Goal: Transaction & Acquisition: Purchase product/service

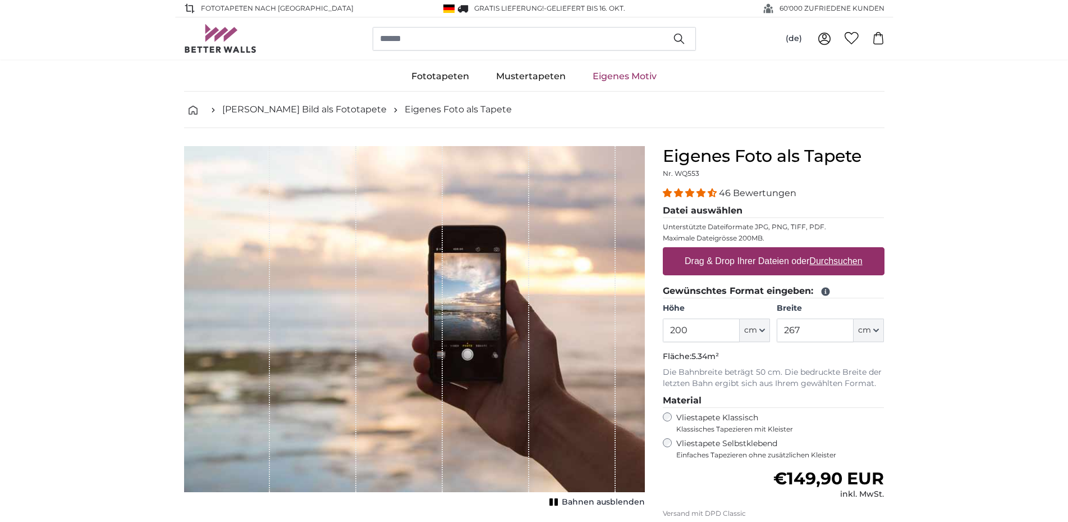
click at [823, 261] on u "Durchsuchen" at bounding box center [836, 261] width 53 height 10
click at [823, 250] on input "Drag & Drop Ihrer Dateien oder Durchsuchen" at bounding box center [774, 248] width 222 height 3
click at [831, 260] on u "Durchsuchen" at bounding box center [836, 261] width 53 height 10
click at [831, 250] on input "Drag & Drop Ihrer Dateien oder Durchsuchen" at bounding box center [774, 248] width 222 height 3
type input "**********"
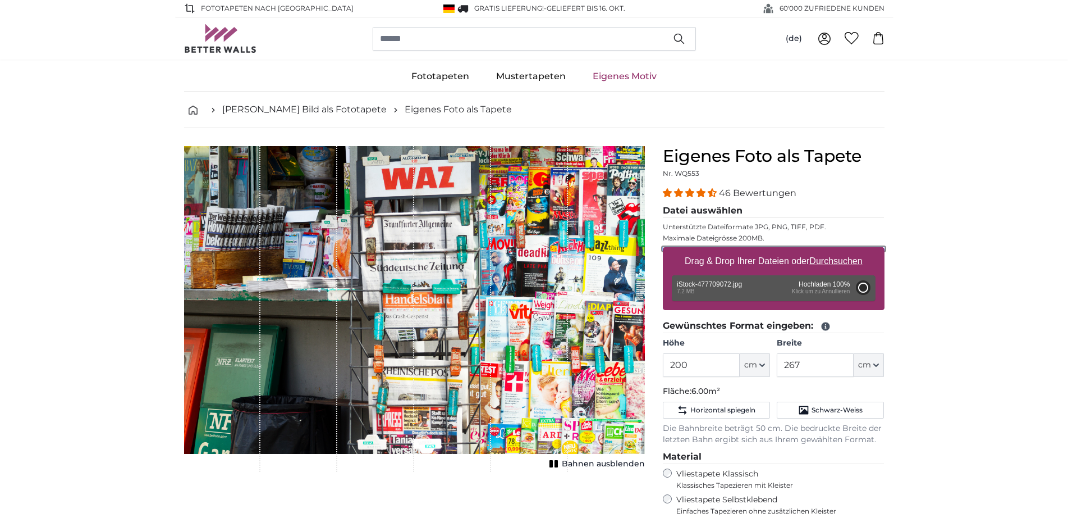
type input "300"
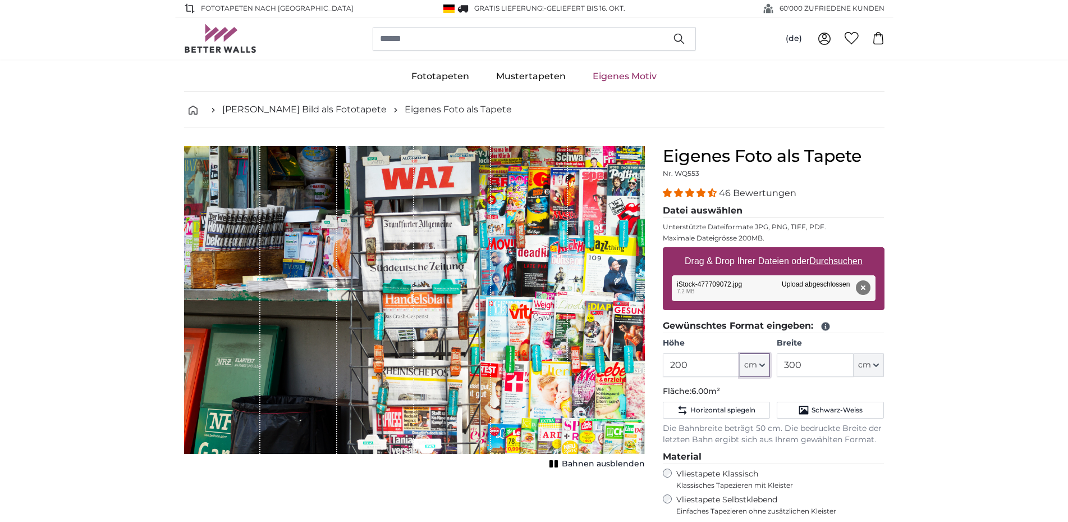
click at [760, 362] on button "cm" at bounding box center [755, 365] width 30 height 24
click at [690, 362] on input "200" at bounding box center [701, 365] width 77 height 24
type input "2"
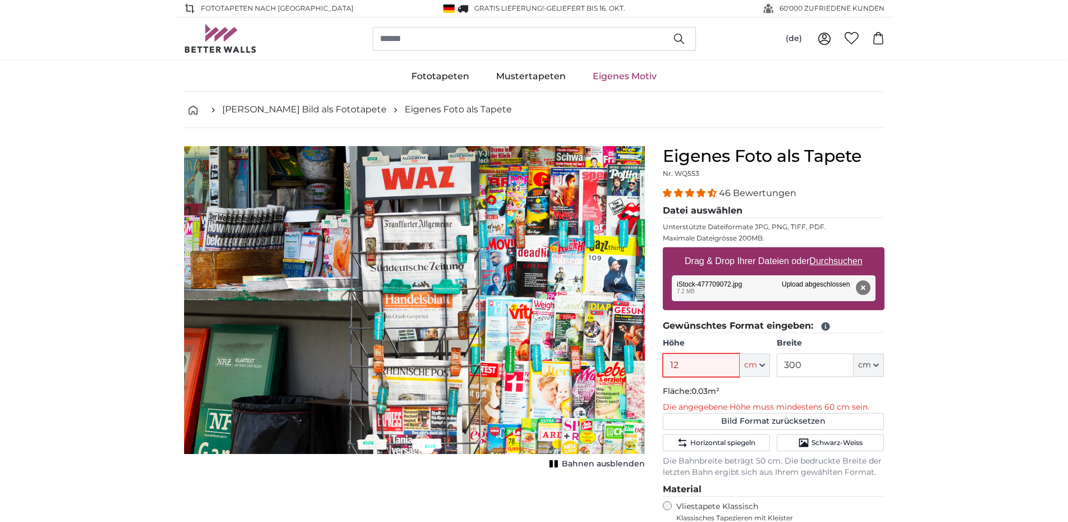
type input "120"
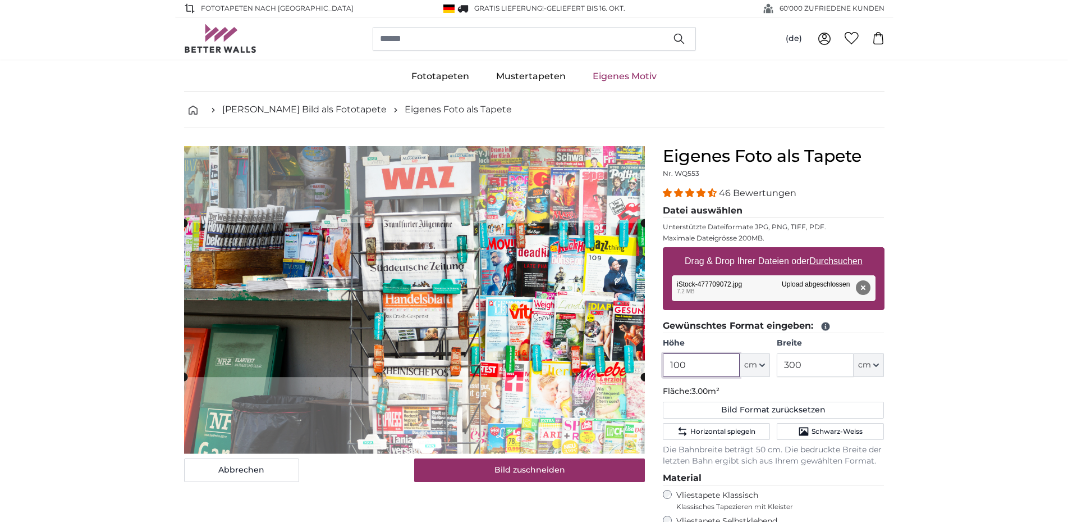
type input "100"
click at [878, 364] on icon "button" at bounding box center [877, 365] width 6 height 6
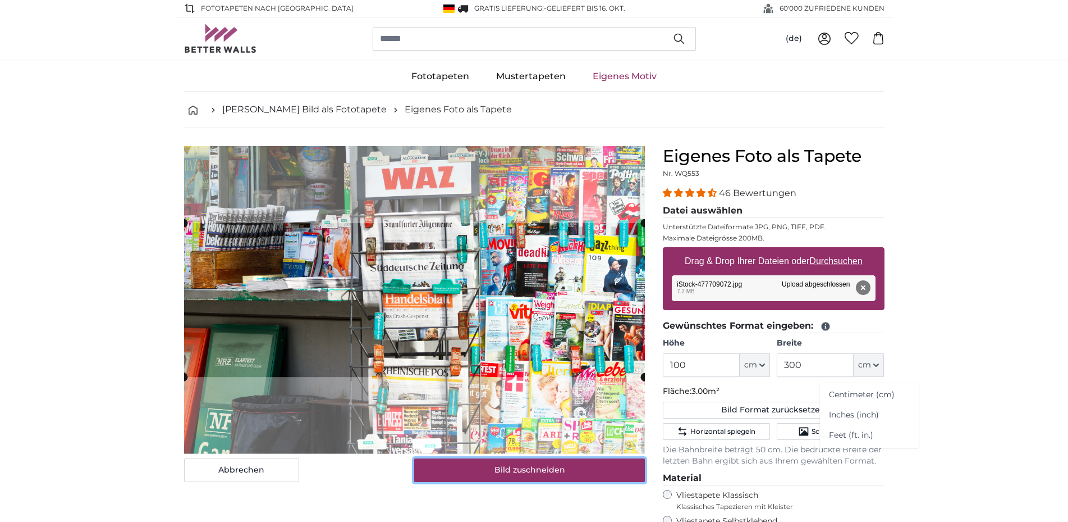
click at [545, 467] on button "Bild zuschneiden" at bounding box center [529, 470] width 231 height 24
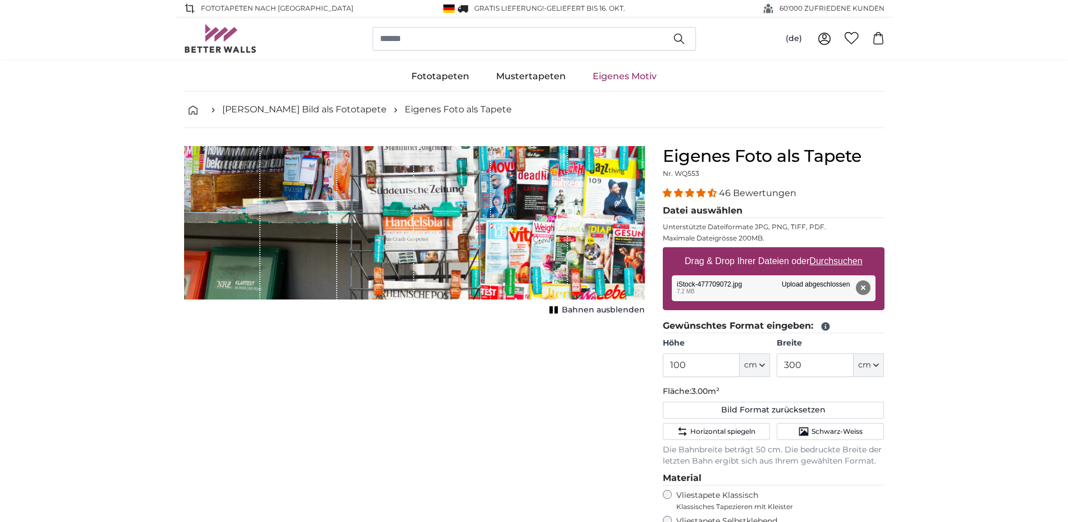
click at [423, 242] on div "1 of 1" at bounding box center [452, 223] width 77 height 154
drag, startPoint x: 421, startPoint y: 298, endPoint x: 423, endPoint y: 380, distance: 82.6
click at [425, 396] on div "Abbrechen Bild zuschneiden Bahnen ausblenden" at bounding box center [414, 437] width 479 height 583
click at [879, 364] on icon "button" at bounding box center [876, 365] width 4 height 2
drag, startPoint x: 801, startPoint y: 362, endPoint x: 809, endPoint y: 363, distance: 8.5
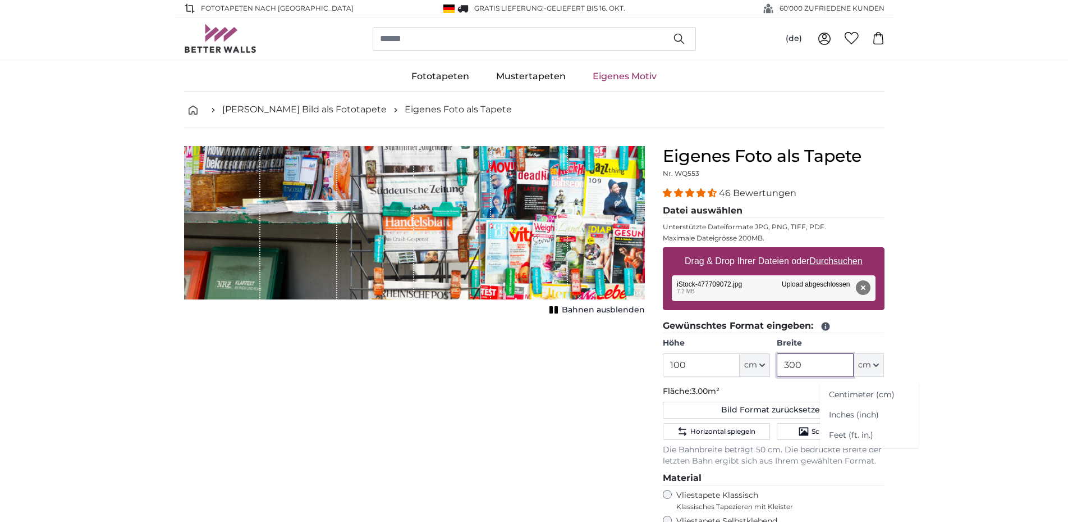
click at [806, 363] on input "300" at bounding box center [815, 365] width 77 height 24
type input "3"
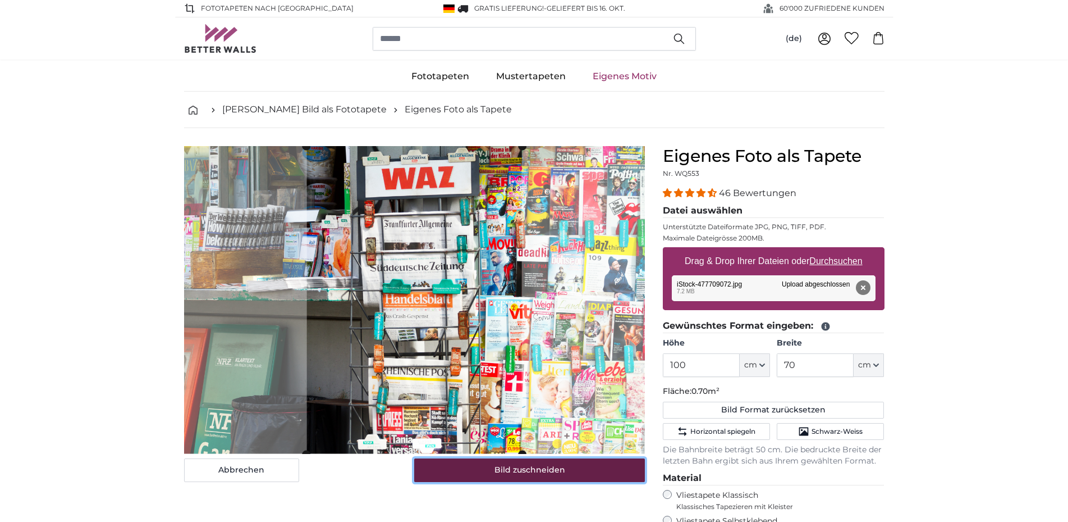
click at [545, 468] on button "Bild zuschneiden" at bounding box center [529, 470] width 231 height 24
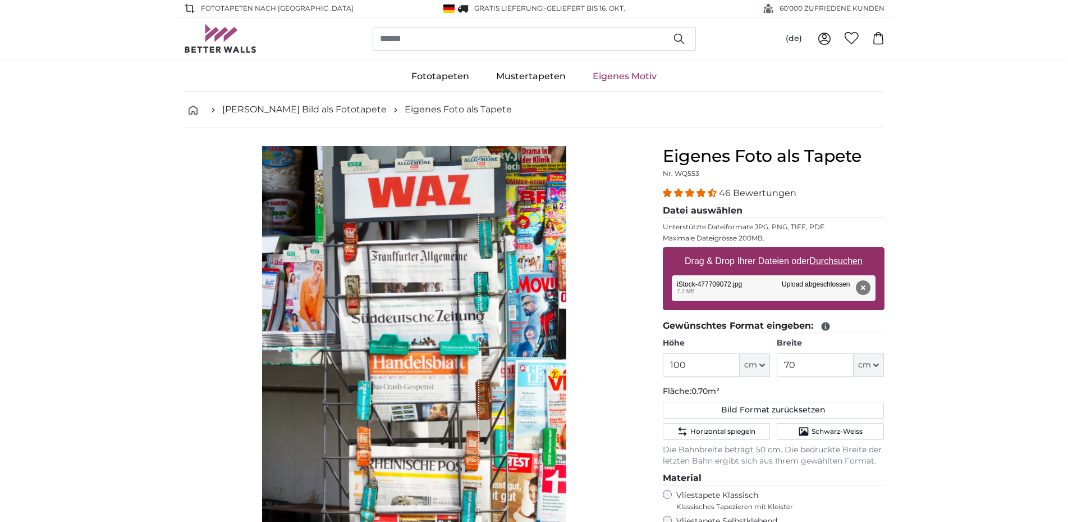
drag, startPoint x: 488, startPoint y: 313, endPoint x: 346, endPoint y: 318, distance: 141.6
click at [354, 323] on div "1 of 1" at bounding box center [414, 363] width 305 height 435
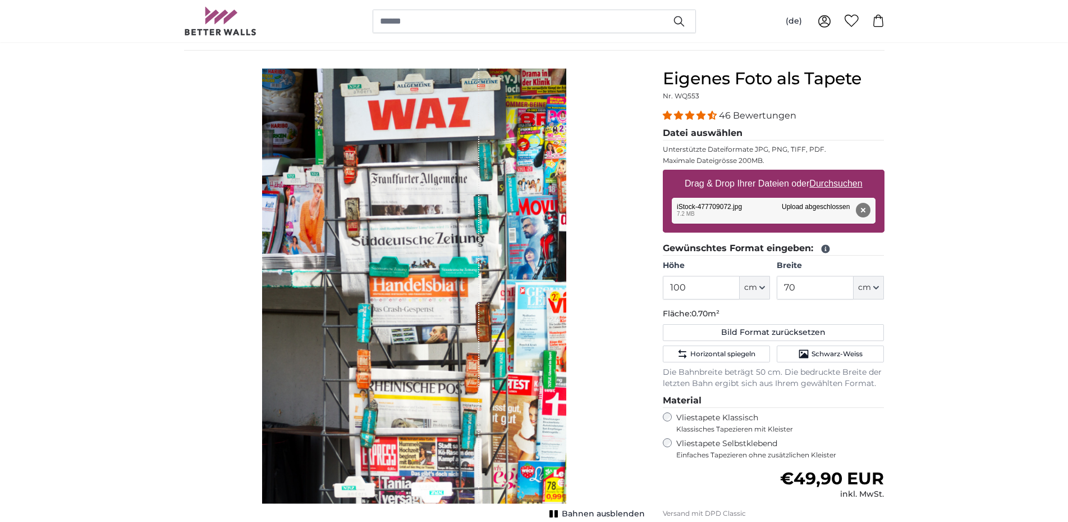
scroll to position [85, 0]
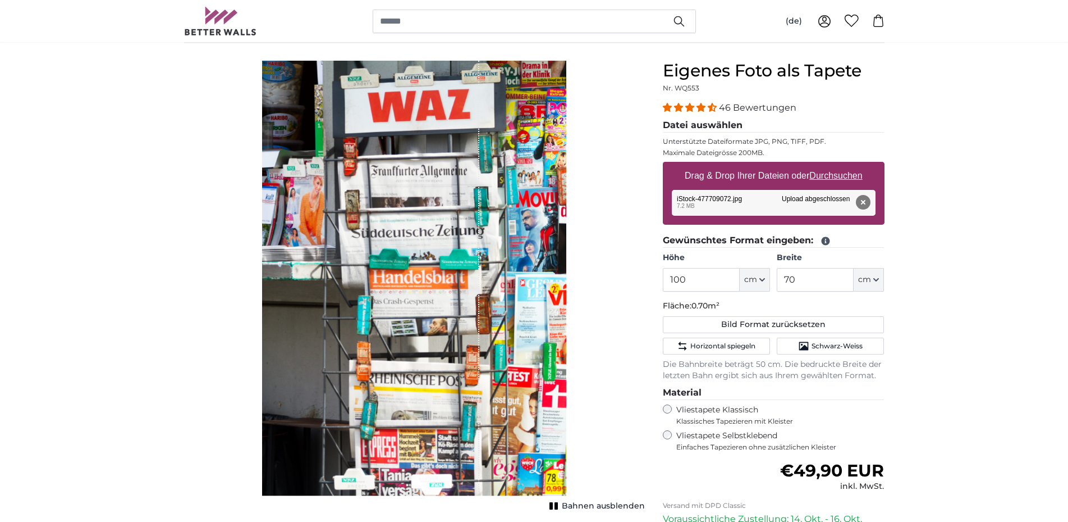
click at [597, 504] on span "Bahnen ausblenden" at bounding box center [603, 505] width 83 height 11
click at [597, 504] on span "Bahnen einblenden" at bounding box center [604, 505] width 83 height 11
click at [597, 504] on span "Bahnen ausblenden" at bounding box center [603, 505] width 83 height 11
click at [874, 277] on button "cm" at bounding box center [869, 280] width 30 height 24
click at [796, 277] on input "70" at bounding box center [815, 280] width 77 height 24
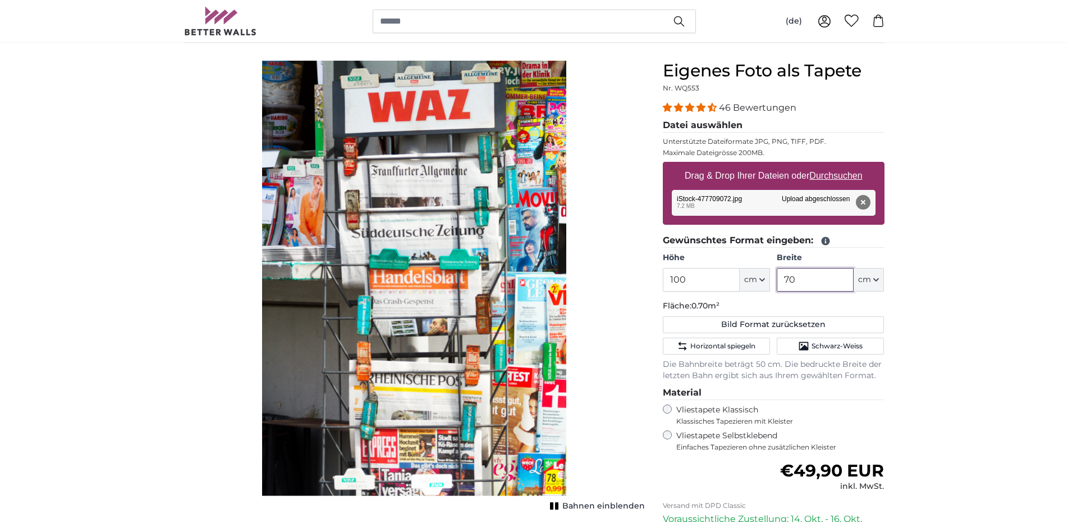
type input "7"
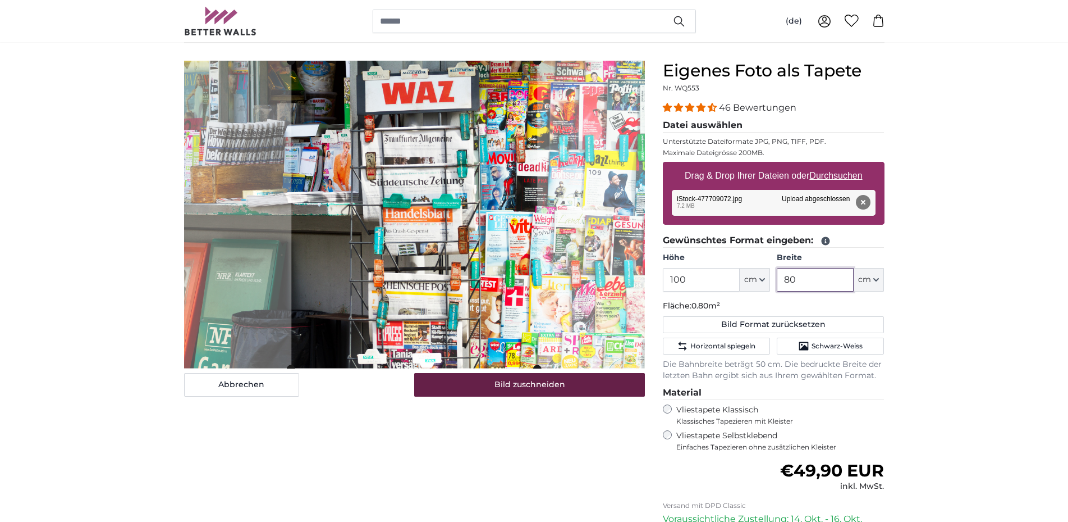
type input "80"
click at [557, 385] on button "Bild zuschneiden" at bounding box center [529, 385] width 231 height 24
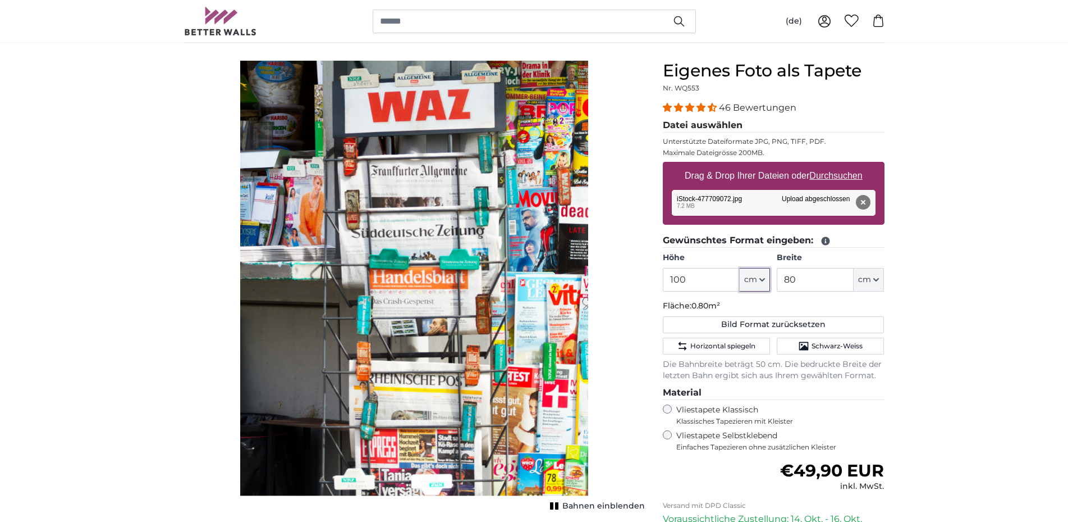
click at [759, 278] on button "cm" at bounding box center [755, 280] width 30 height 24
click at [678, 279] on input "100" at bounding box center [701, 280] width 77 height 24
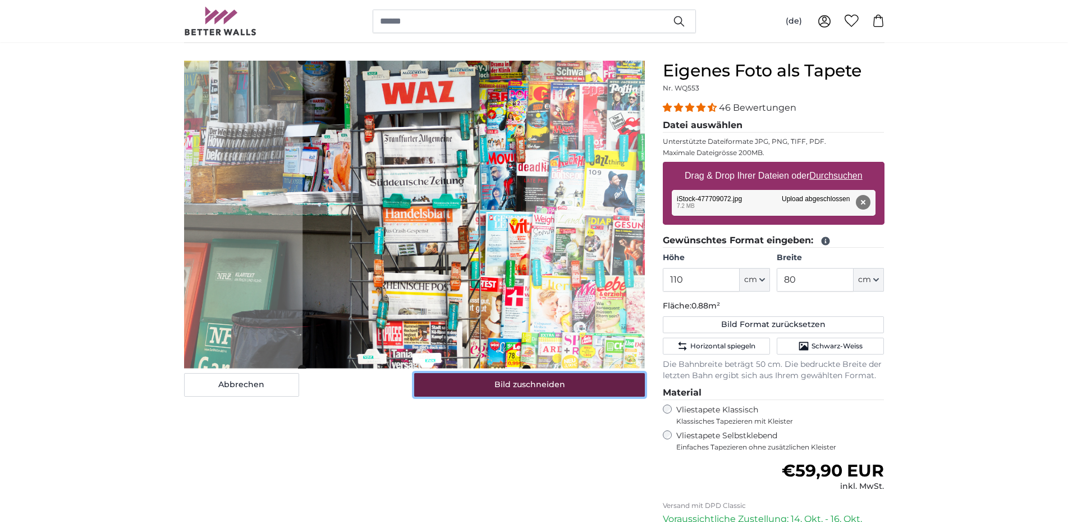
click at [565, 380] on button "Bild zuschneiden" at bounding box center [529, 385] width 231 height 24
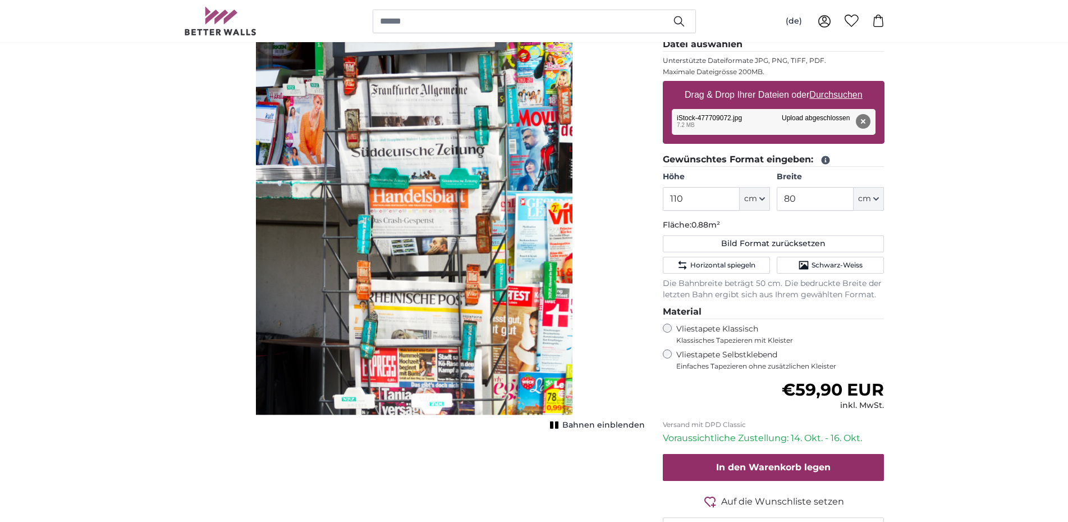
scroll to position [124, 0]
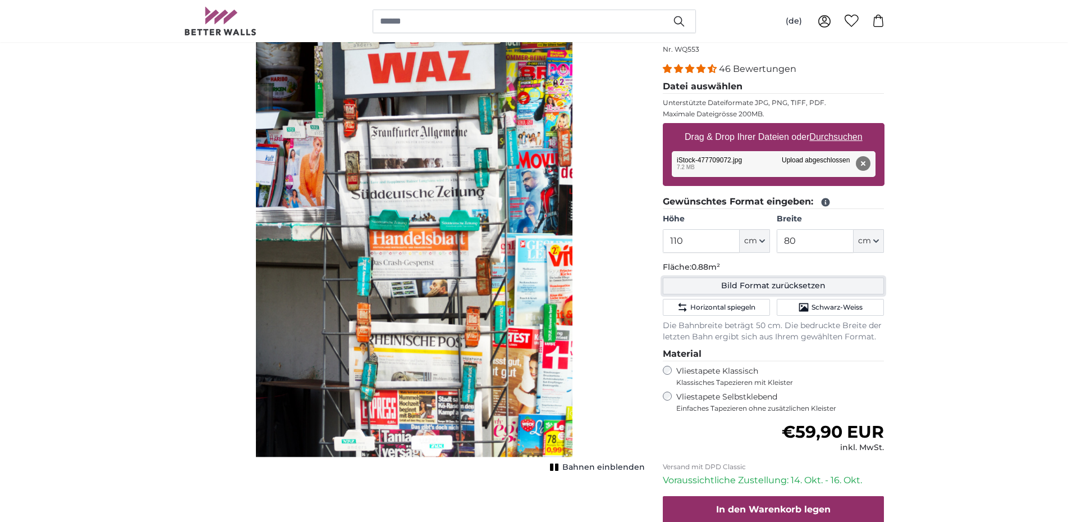
click at [777, 282] on button "Bild Format zurücksetzen" at bounding box center [774, 286] width 222 height 17
type input "200"
type input "300"
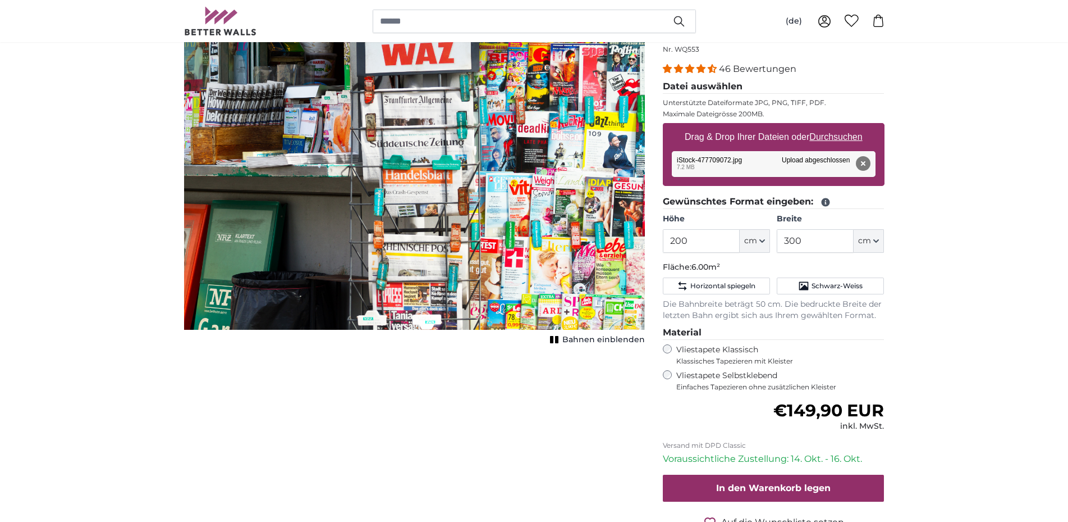
scroll to position [124, 0]
drag, startPoint x: 645, startPoint y: 68, endPoint x: 579, endPoint y: 82, distance: 67.1
click at [583, 75] on img "1 of 1" at bounding box center [414, 176] width 461 height 308
click at [569, 148] on img "1 of 1" at bounding box center [414, 176] width 461 height 308
click at [674, 240] on input "200" at bounding box center [701, 241] width 77 height 24
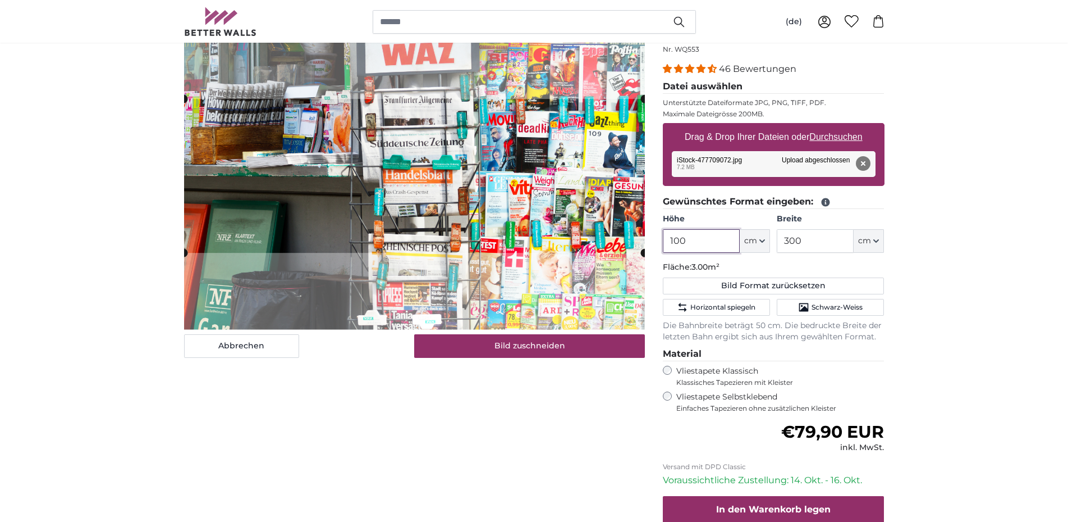
type input "100"
click at [801, 241] on input "300" at bounding box center [815, 242] width 77 height 24
type input "3"
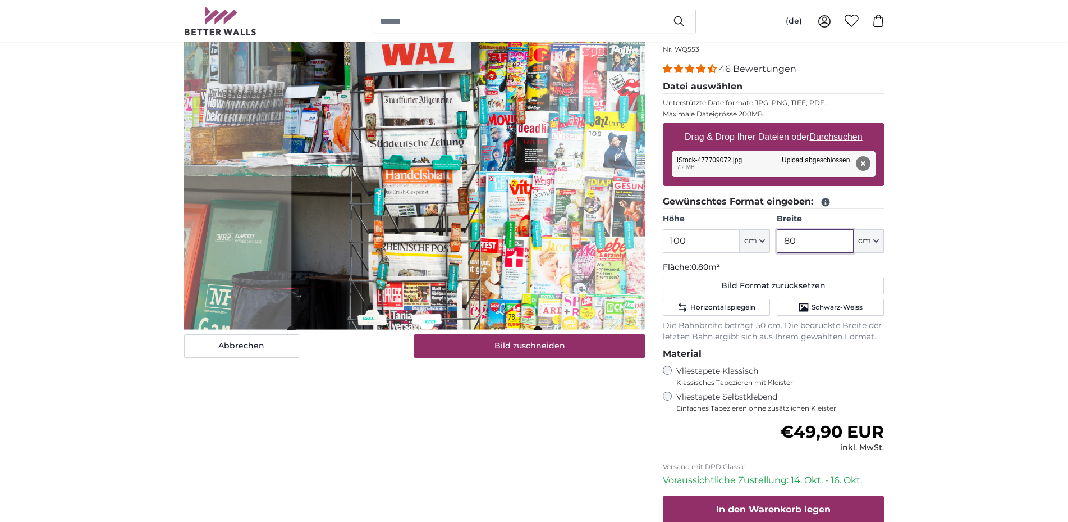
click at [0, 0] on slot at bounding box center [0, 0] width 0 height 0
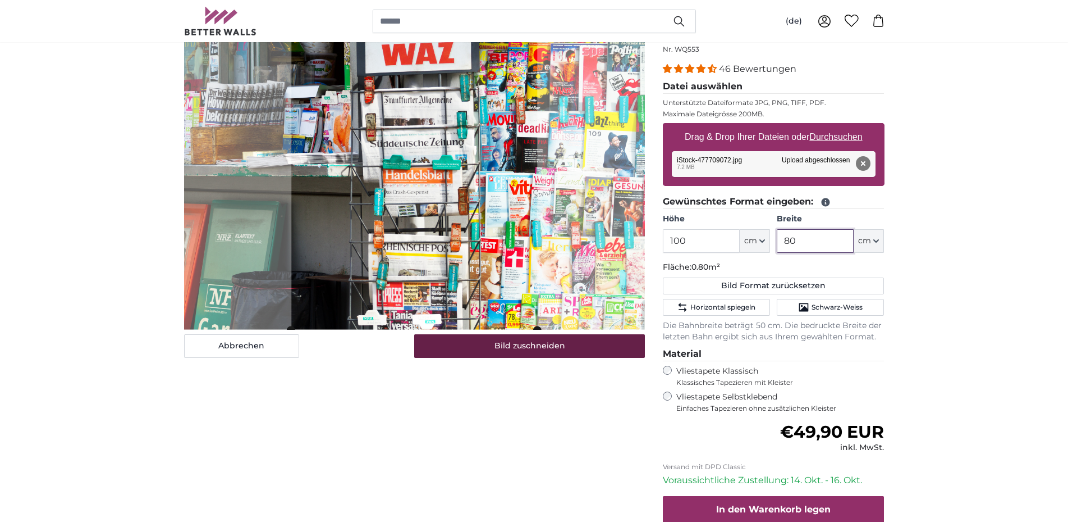
type input "80"
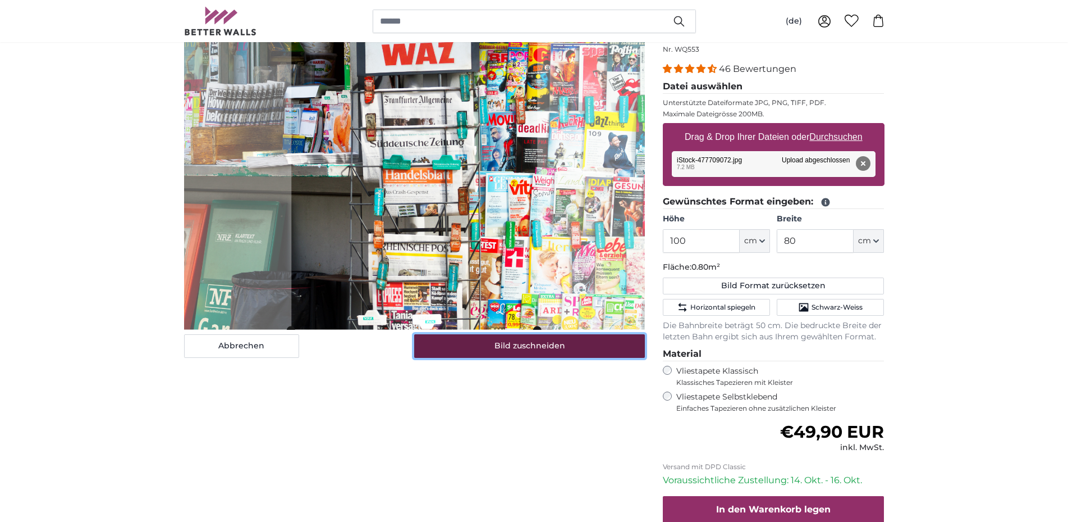
click at [533, 339] on button "Bild zuschneiden" at bounding box center [529, 347] width 231 height 24
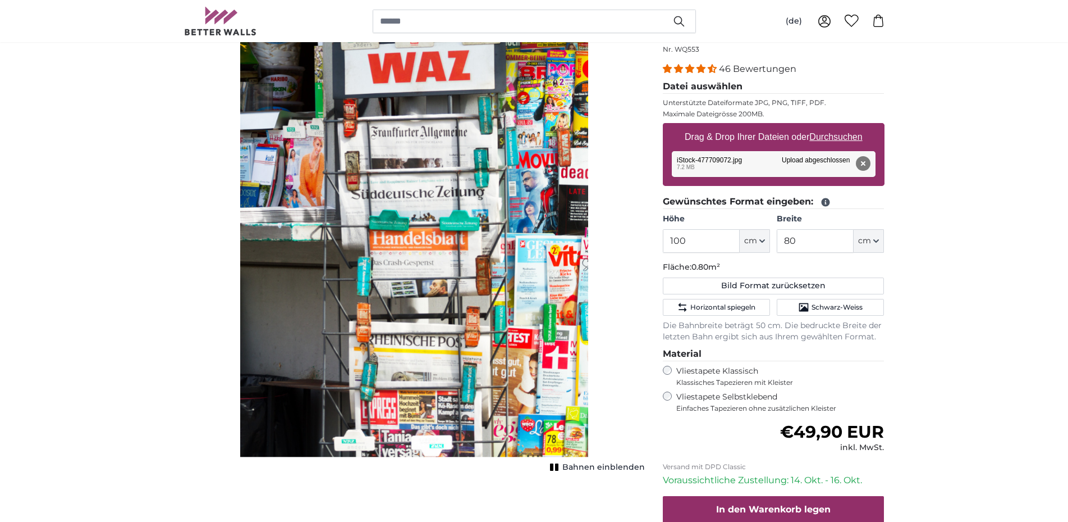
drag, startPoint x: 436, startPoint y: 205, endPoint x: 234, endPoint y: 236, distance: 204.6
click at [230, 238] on div "Bahnen einblenden" at bounding box center [414, 246] width 461 height 449
click at [678, 241] on input "100" at bounding box center [701, 242] width 77 height 24
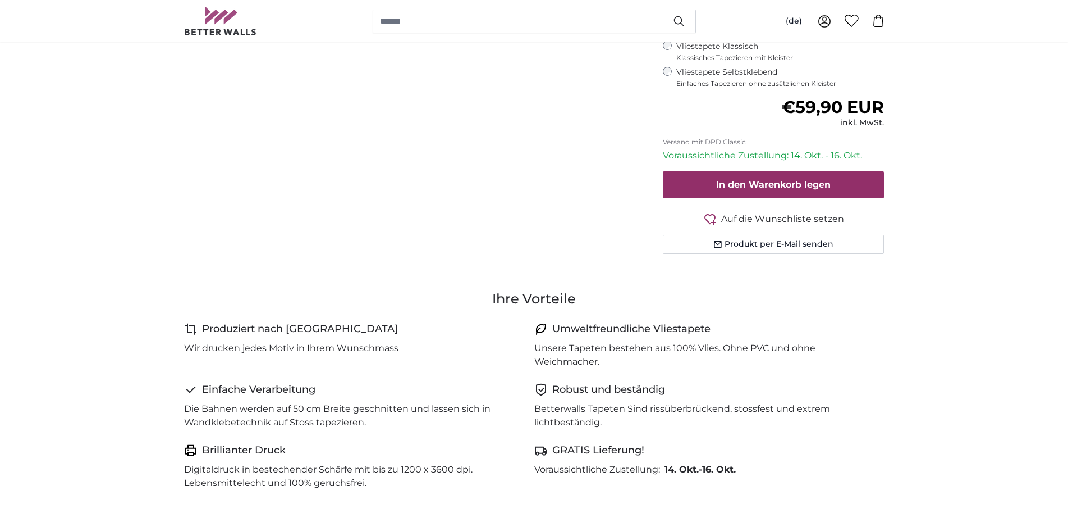
scroll to position [468, 0]
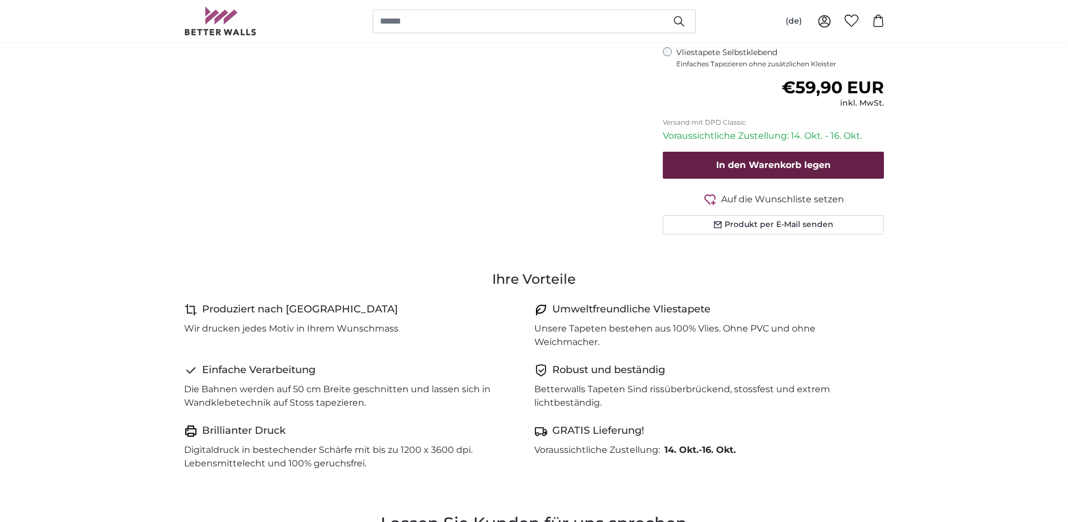
type input "110"
click at [771, 158] on button "In den Warenkorb legen" at bounding box center [774, 165] width 222 height 27
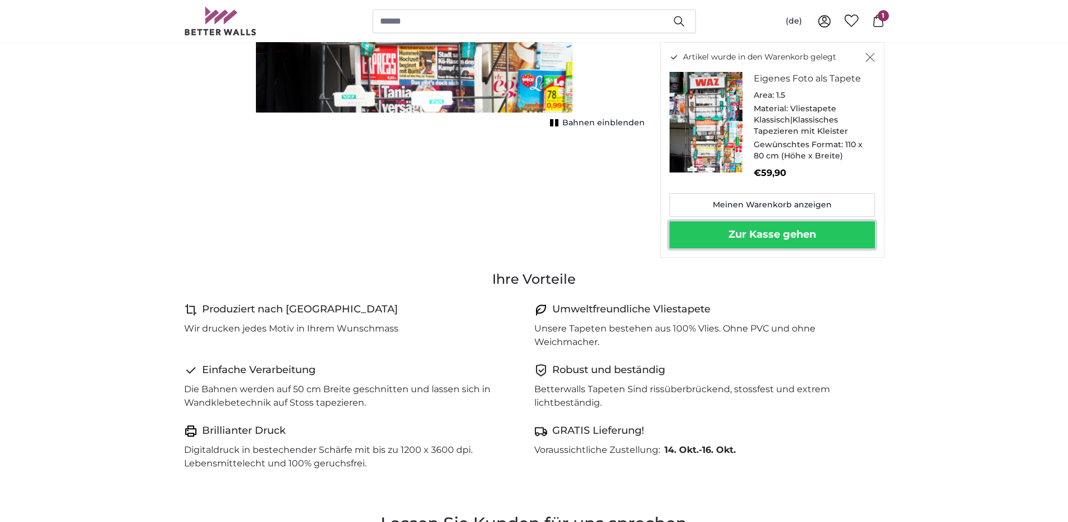
click at [776, 234] on button "Zur Kasse gehen" at bounding box center [772, 234] width 205 height 27
